Goal: Task Accomplishment & Management: Use online tool/utility

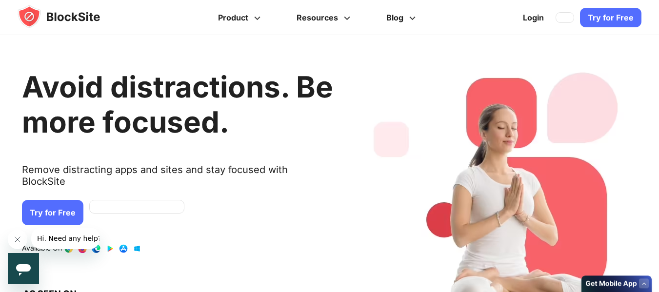
click at [61, 208] on link "Try for Free" at bounding box center [52, 212] width 61 height 25
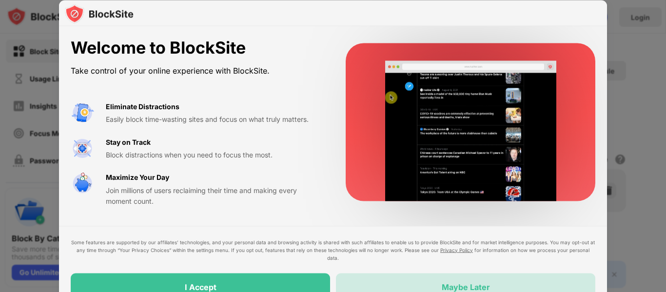
click at [431, 289] on div "Maybe Later" at bounding box center [465, 286] width 259 height 27
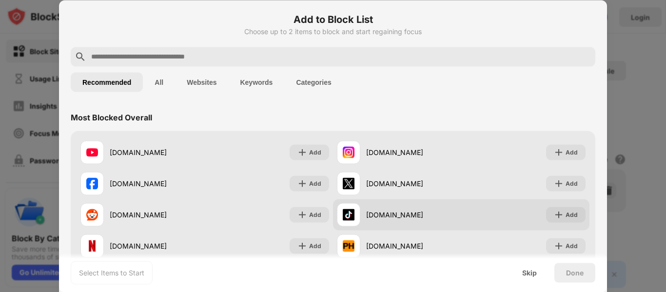
click at [560, 223] on div "tiktok.com Add" at bounding box center [461, 214] width 256 height 31
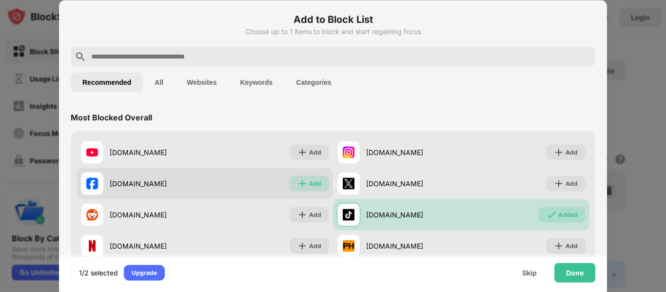
click at [305, 184] on div "Add" at bounding box center [309, 184] width 39 height 16
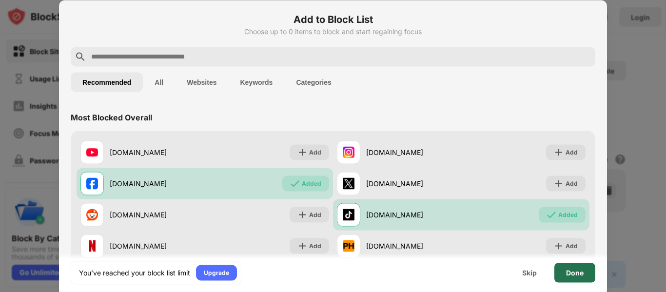
click at [578, 275] on div "Done" at bounding box center [575, 273] width 18 height 8
